Goal: Obtain resource: Download file/media

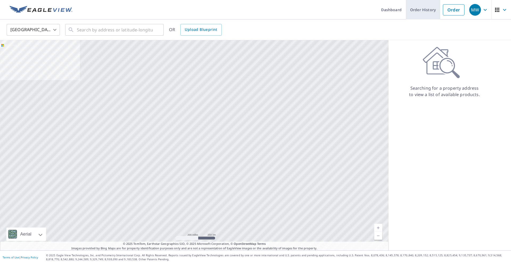
click at [429, 14] on link "Order History" at bounding box center [423, 9] width 34 height 19
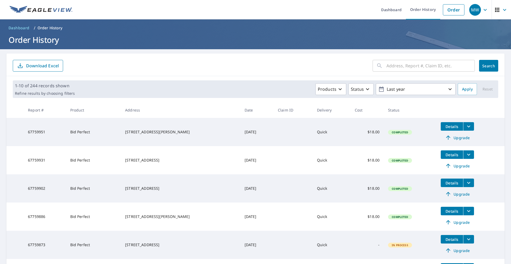
click at [402, 70] on input "text" at bounding box center [430, 65] width 88 height 15
type input "722"
click button "Search" at bounding box center [488, 66] width 19 height 12
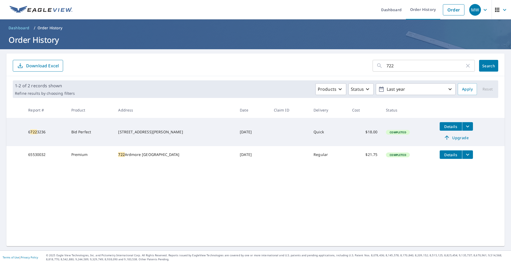
click at [462, 155] on button "filesDropdownBtn-65530032" at bounding box center [467, 154] width 11 height 9
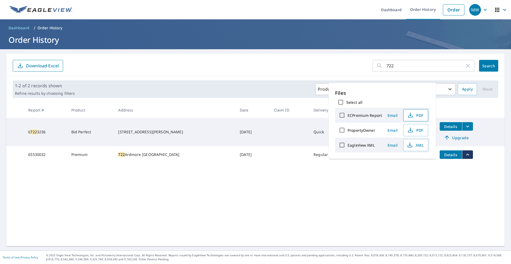
click at [414, 117] on span "PDF" at bounding box center [414, 115] width 17 height 6
